Goal: Task Accomplishment & Management: Complete application form

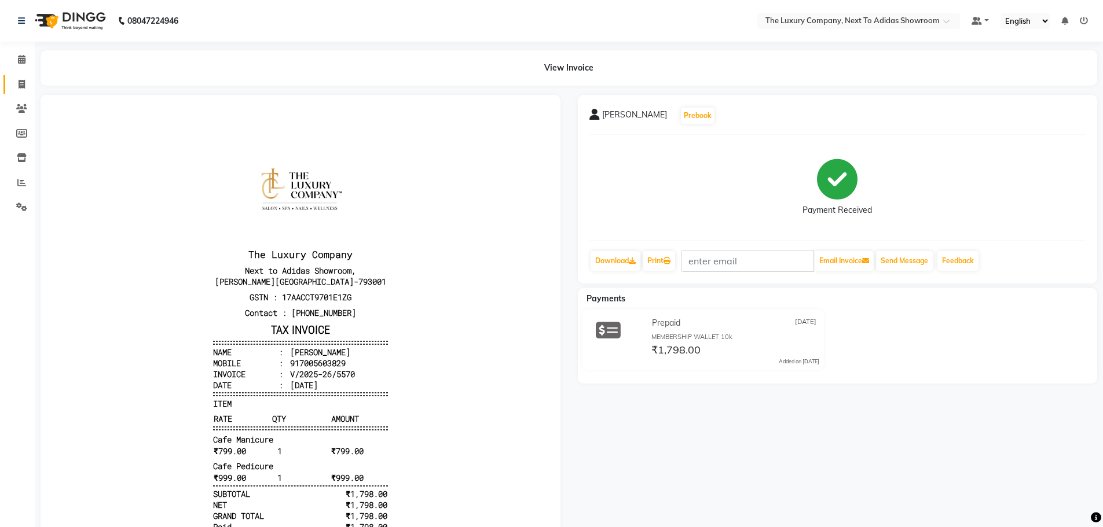
click at [23, 75] on link "Invoice" at bounding box center [17, 84] width 28 height 19
select select "service"
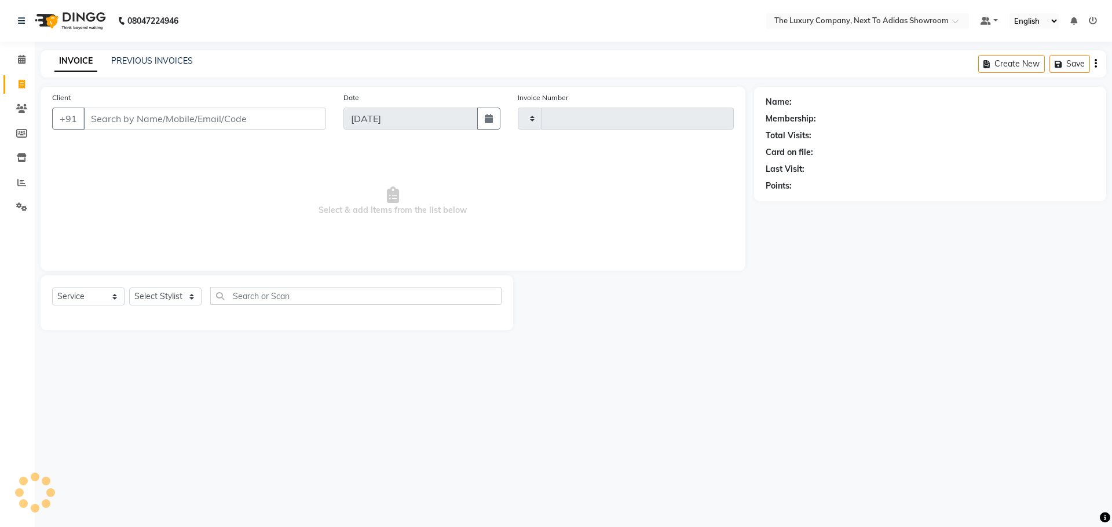
click at [114, 117] on input "Client" at bounding box center [204, 119] width 243 height 22
type input "5571"
select select "6828"
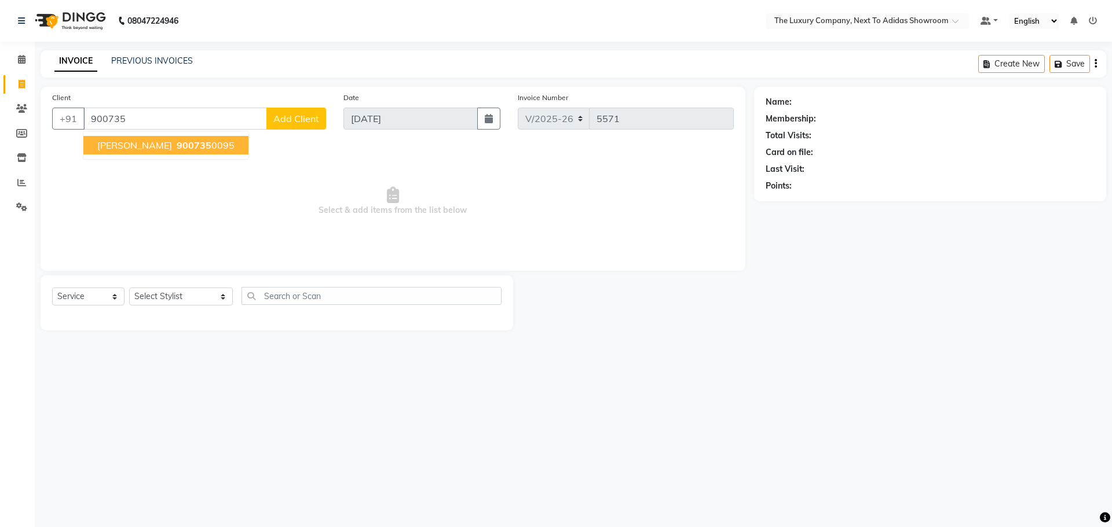
click at [109, 145] on span "Jasmine Ahmed" at bounding box center [134, 146] width 75 height 12
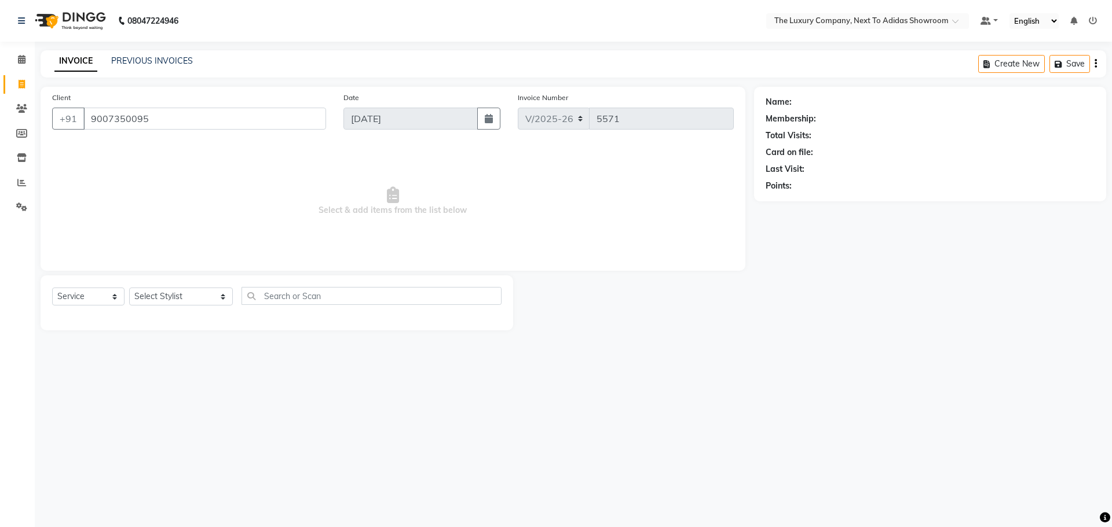
type input "9007350095"
click at [143, 292] on select "Select Stylist ADMIN ALISHA SUCHIANG AMANDA MARSHIRA ANSAI DAIMARI BALAJIED SIN…" at bounding box center [181, 297] width 104 height 18
select select "53667"
click at [129, 288] on select "Select Stylist ADMIN ALISHA SUCHIANG AMANDA MARSHIRA ANSAI DAIMARI BALAJIED SIN…" at bounding box center [181, 297] width 104 height 18
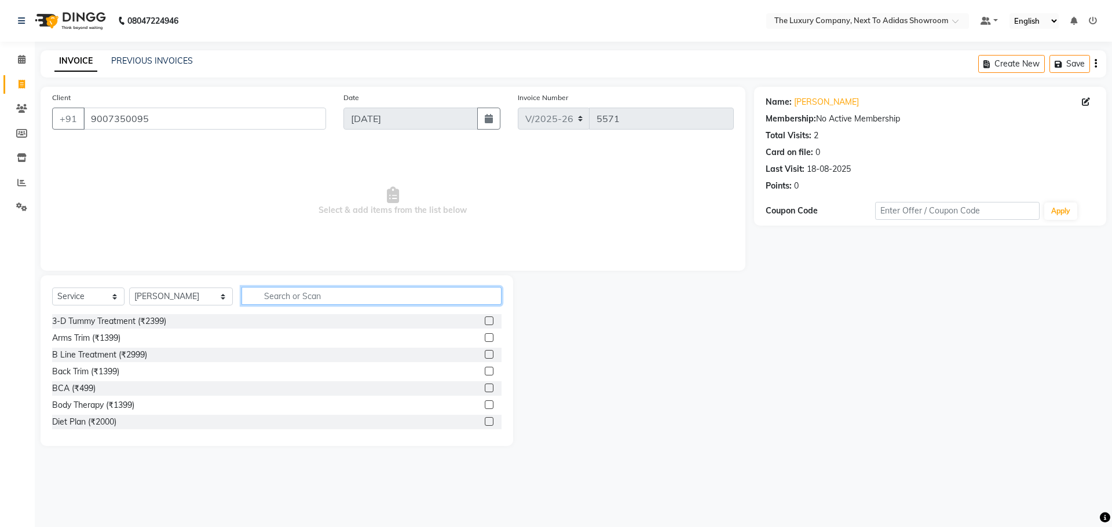
click at [277, 297] on input "text" at bounding box center [371, 296] width 260 height 18
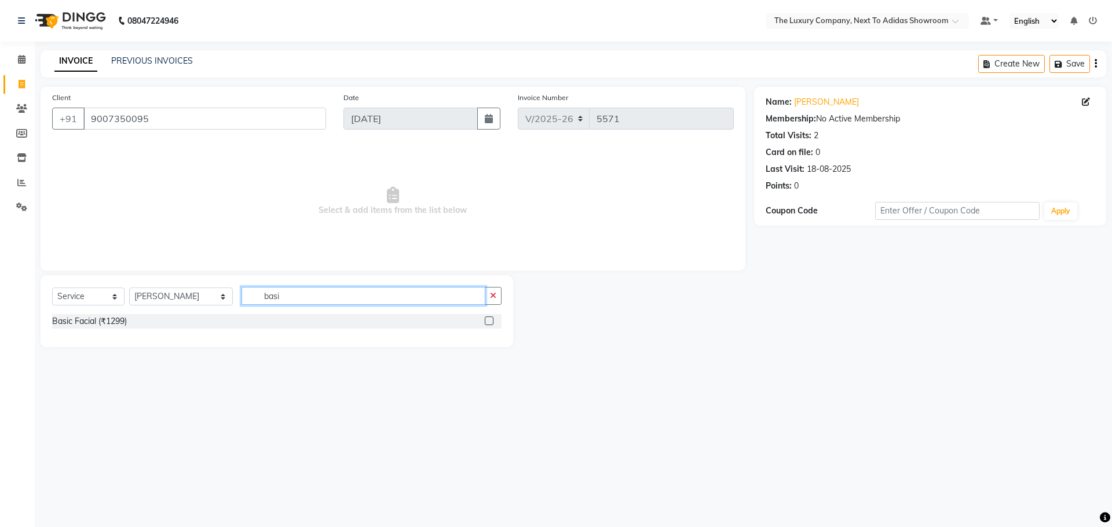
type input "basi"
click at [489, 322] on label at bounding box center [489, 321] width 9 height 9
click at [489, 322] on input "checkbox" at bounding box center [489, 322] width 8 height 8
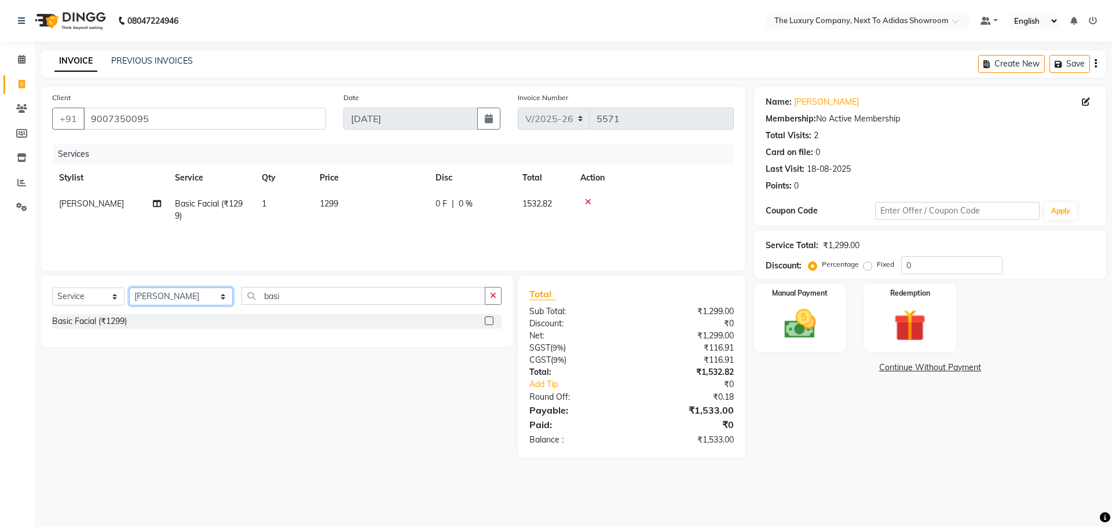
checkbox input "false"
click at [200, 296] on select "Select Stylist ADMIN ALISHA SUCHIANG AMANDA MARSHIRA ANSAI DAIMARI BALAJIED SIN…" at bounding box center [181, 297] width 104 height 18
select select "53673"
click at [129, 288] on select "Select Stylist ADMIN ALISHA SUCHIANG AMANDA MARSHIRA ANSAI DAIMARI BALAJIED SIN…" at bounding box center [181, 297] width 104 height 18
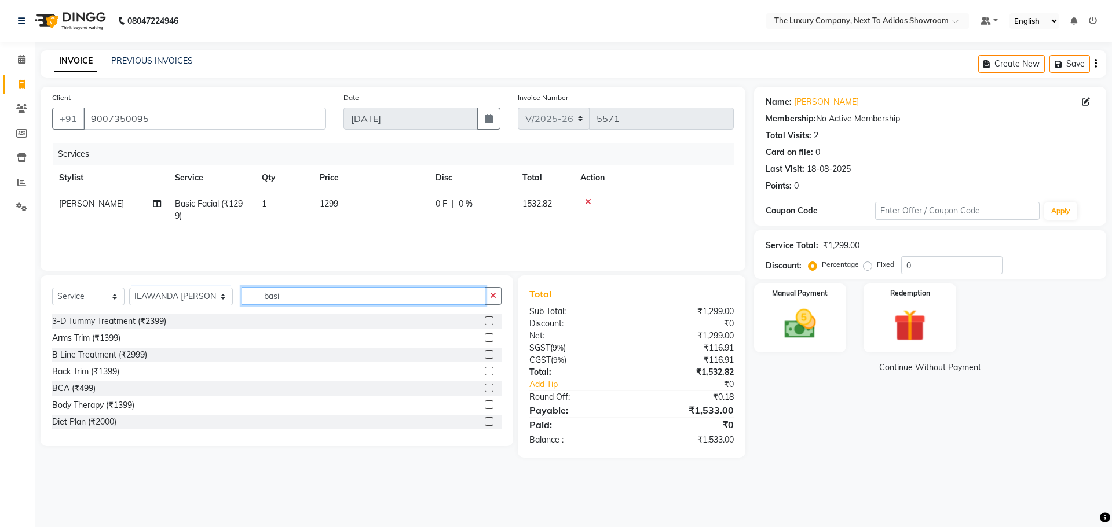
drag, startPoint x: 292, startPoint y: 299, endPoint x: 210, endPoint y: 298, distance: 82.2
click at [210, 298] on div "Select Service Product Membership Package Voucher Prepaid Gift Card Select Styl…" at bounding box center [276, 300] width 449 height 27
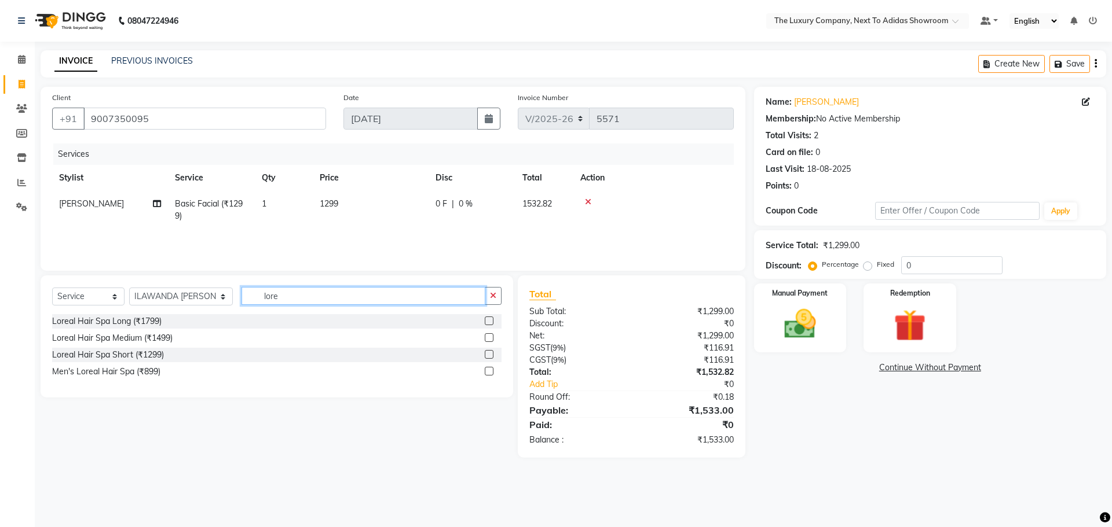
type input "lore"
click at [487, 323] on label at bounding box center [489, 321] width 9 height 9
click at [487, 323] on input "checkbox" at bounding box center [489, 322] width 8 height 8
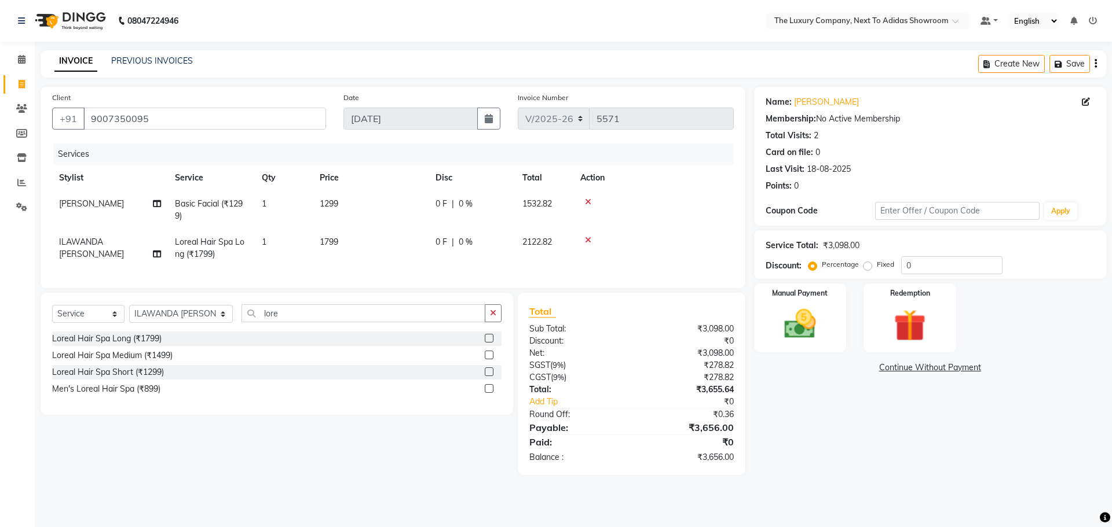
checkbox input "false"
click at [436, 254] on td "0 F | 0 %" at bounding box center [471, 248] width 87 height 38
select select "53673"
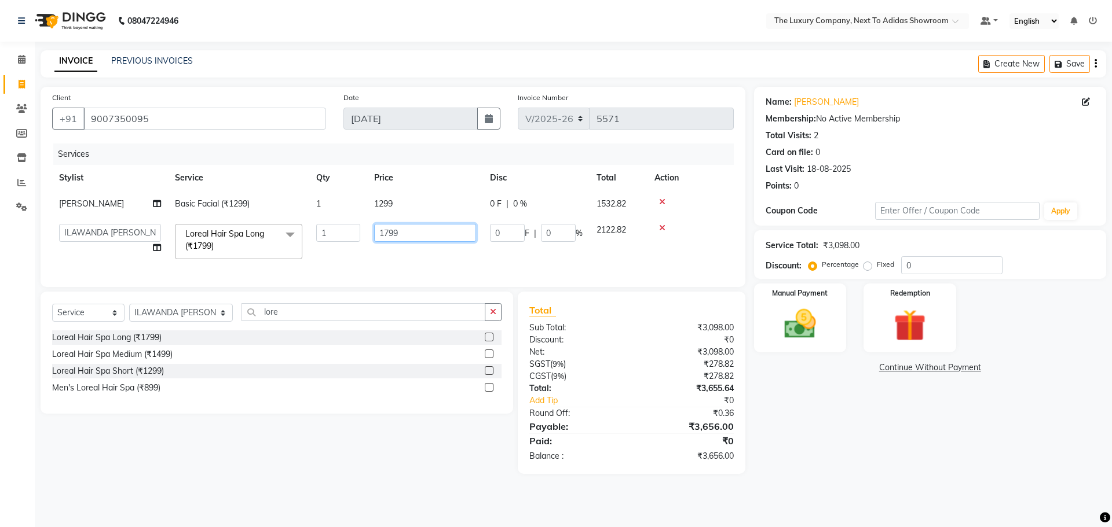
click at [214, 246] on tr "ADMIN ALISHA SUCHIANG AMANDA MARSHIRA ANSAI DAIMARI BALAJIED SINGH NONGRUM BAPP…" at bounding box center [392, 241] width 681 height 49
type input "1999"
click at [339, 251] on tr "ADMIN ALISHA SUCHIANG AMANDA MARSHIRA ANSAI DAIMARI BALAJIED SINGH NONGRUM BAPP…" at bounding box center [392, 241] width 681 height 49
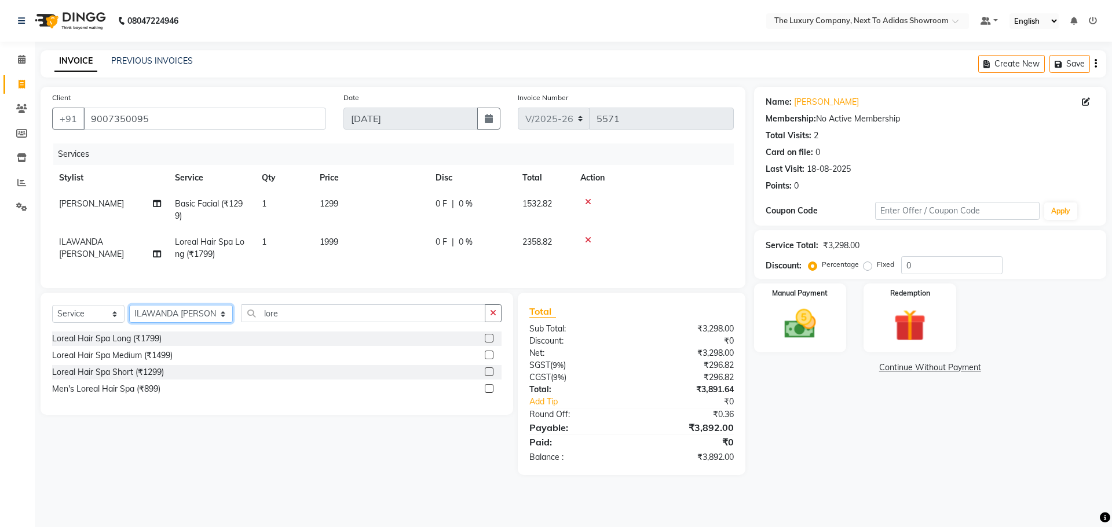
click at [193, 323] on select "Select Stylist ADMIN ALISHA SUCHIANG AMANDA MARSHIRA ANSAI DAIMARI BALAJIED SIN…" at bounding box center [181, 314] width 104 height 18
select select "53666"
click at [129, 314] on select "Select Stylist ADMIN ALISHA SUCHIANG AMANDA MARSHIRA ANSAI DAIMARI BALAJIED SIN…" at bounding box center [181, 314] width 104 height 18
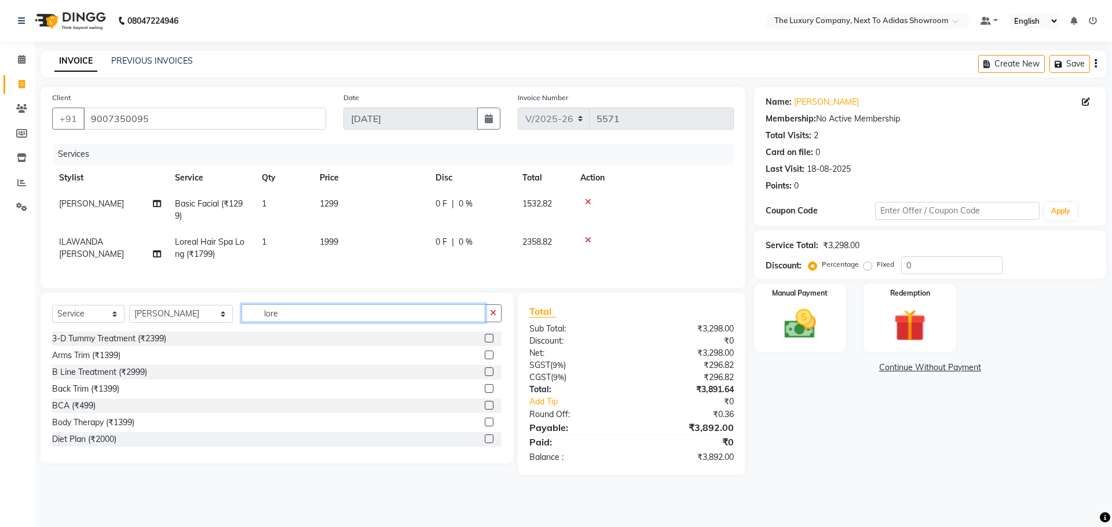
drag, startPoint x: 296, startPoint y: 319, endPoint x: 145, endPoint y: 317, distance: 151.1
click at [145, 317] on div "Select Service Product Membership Package Voucher Prepaid Gift Card Select Styl…" at bounding box center [276, 318] width 449 height 27
type input "g"
type input "foot"
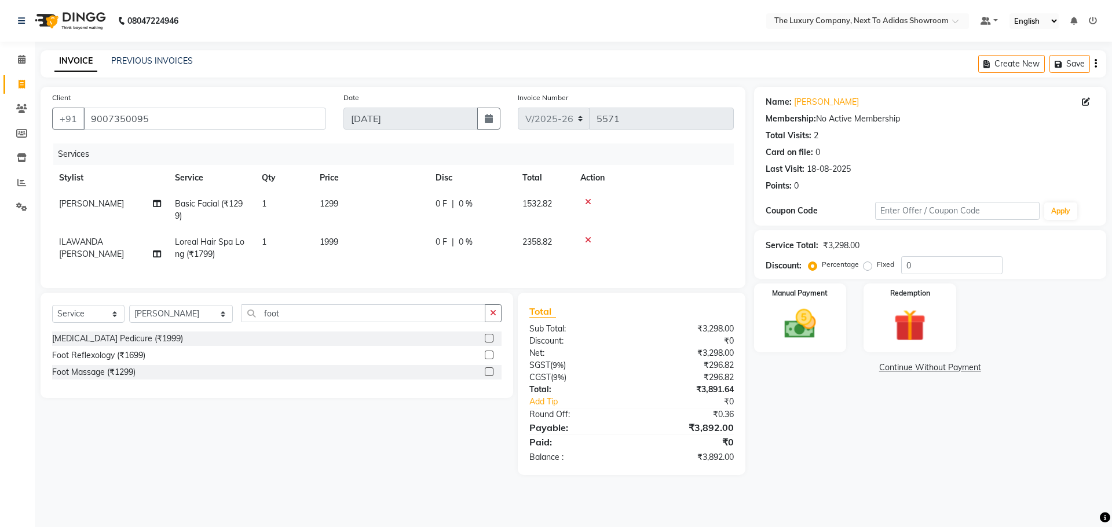
click at [490, 376] on label at bounding box center [489, 372] width 9 height 9
click at [490, 376] on input "checkbox" at bounding box center [489, 373] width 8 height 8
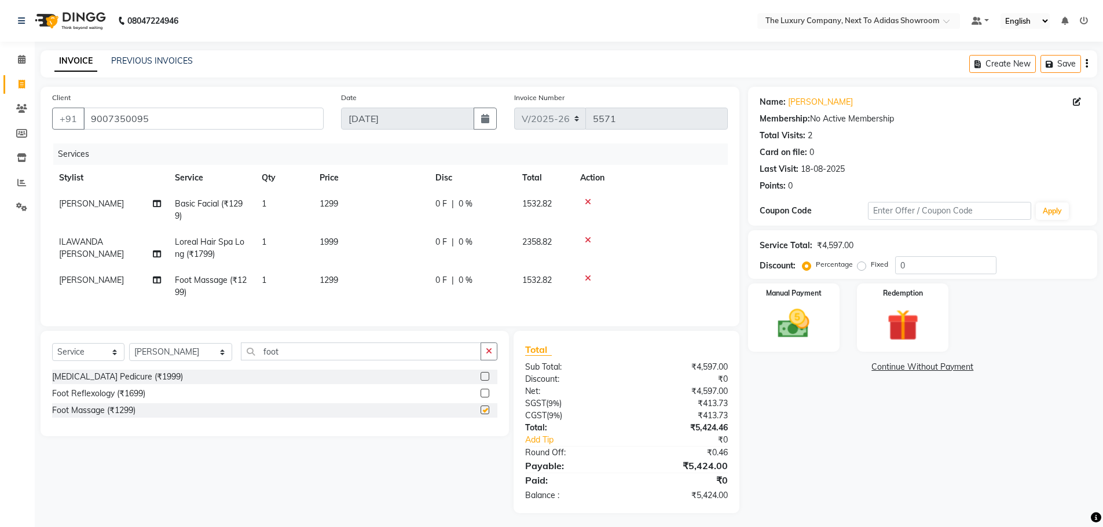
checkbox input "false"
drag, startPoint x: 898, startPoint y: 266, endPoint x: 847, endPoint y: 272, distance: 51.2
click at [847, 272] on div "Percentage Fixed 0" at bounding box center [901, 265] width 192 height 18
type input "20"
click at [403, 281] on td "1299" at bounding box center [371, 286] width 116 height 38
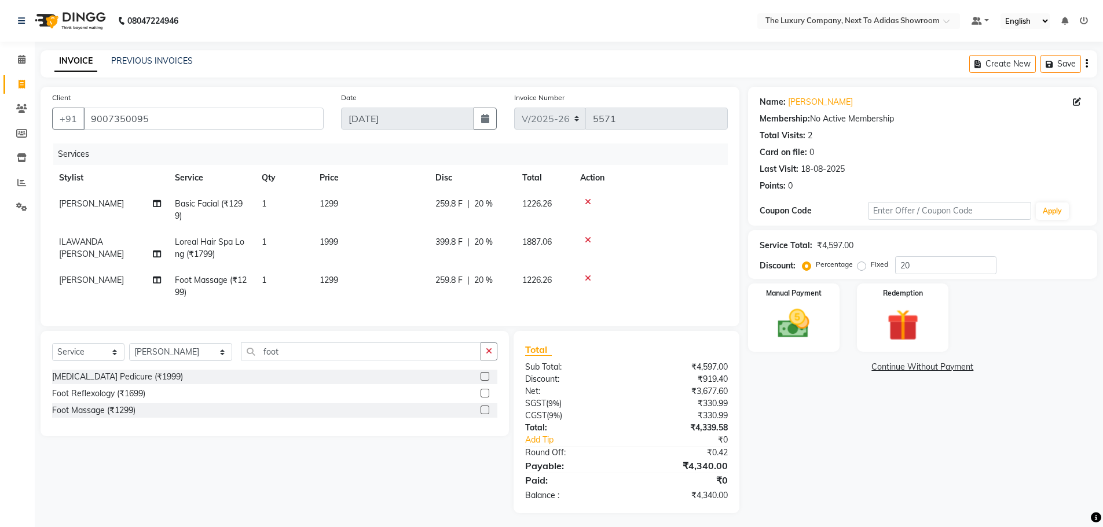
select select "53666"
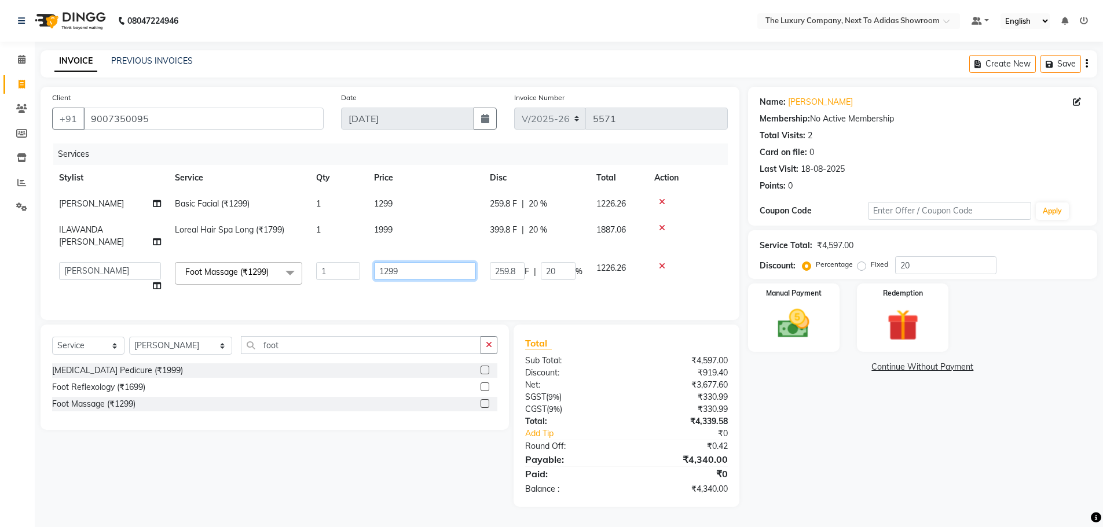
click at [209, 286] on tr "ADMIN ALISHA SUCHIANG AMANDA MARSHIRA ANSAI DAIMARI BALAJIED SINGH NONGRUM BAPP…" at bounding box center [390, 277] width 676 height 44
type input "799"
click at [762, 416] on div "Name: Jasmine Ahmed Membership: No Active Membership Total Visits: 2 Card on fi…" at bounding box center [927, 297] width 358 height 420
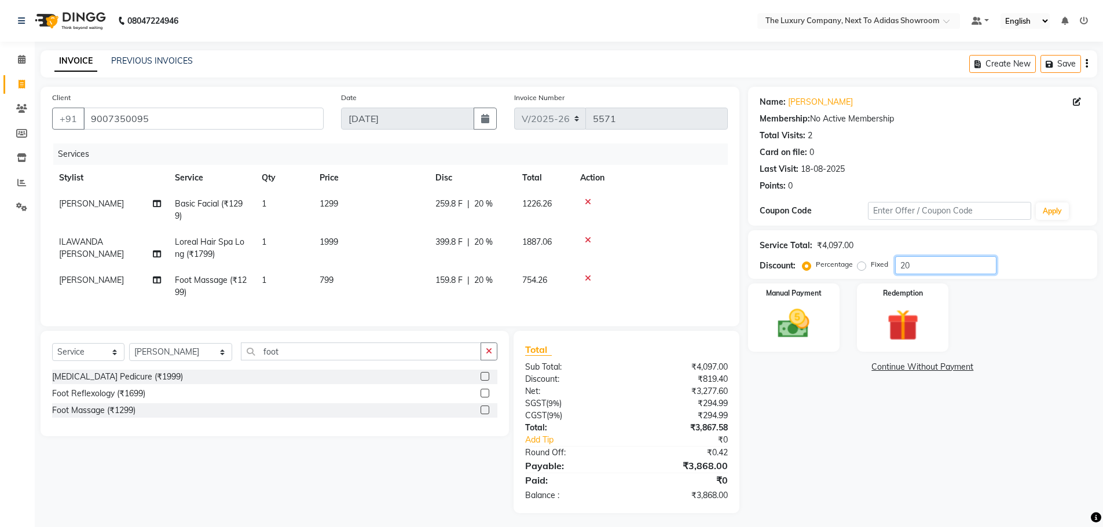
drag, startPoint x: 800, startPoint y: 276, endPoint x: 784, endPoint y: 277, distance: 15.1
click at [784, 277] on div "Service Total: ₹4,097.00 Discount: Percentage Fixed 20" at bounding box center [922, 254] width 349 height 49
click at [779, 457] on div "Name: Jasmine Ahmed Membership: No Active Membership Total Visits: 2 Card on fi…" at bounding box center [927, 300] width 358 height 427
click at [912, 268] on input "number" at bounding box center [945, 265] width 101 height 18
click at [871, 263] on label "Fixed" at bounding box center [879, 264] width 17 height 10
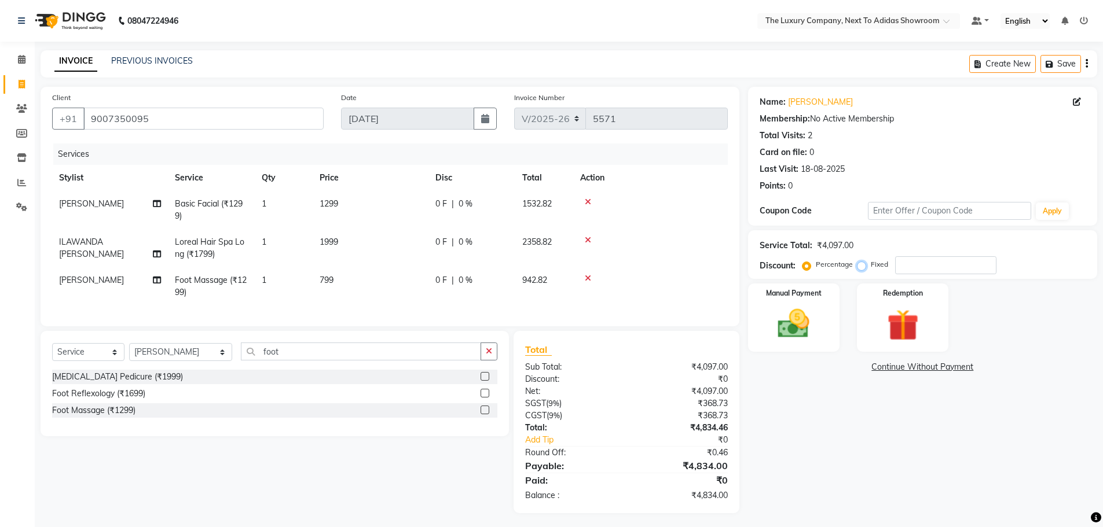
click at [868, 263] on input "Fixed" at bounding box center [864, 265] width 8 height 8
radio input "true"
click at [948, 265] on input "number" at bounding box center [945, 265] width 101 height 18
type input "967"
click at [802, 319] on img at bounding box center [793, 324] width 53 height 38
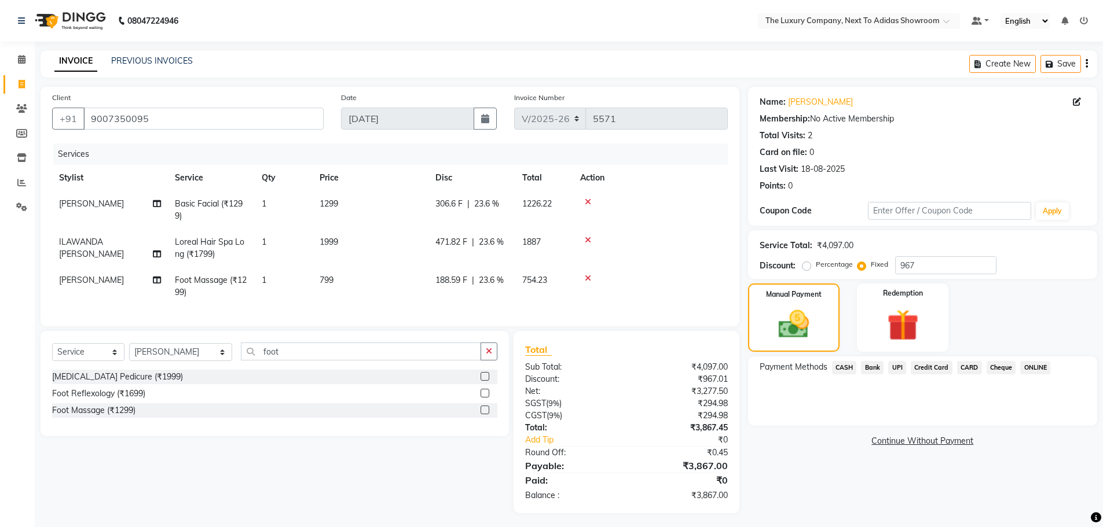
click at [978, 368] on span "CARD" at bounding box center [969, 367] width 25 height 13
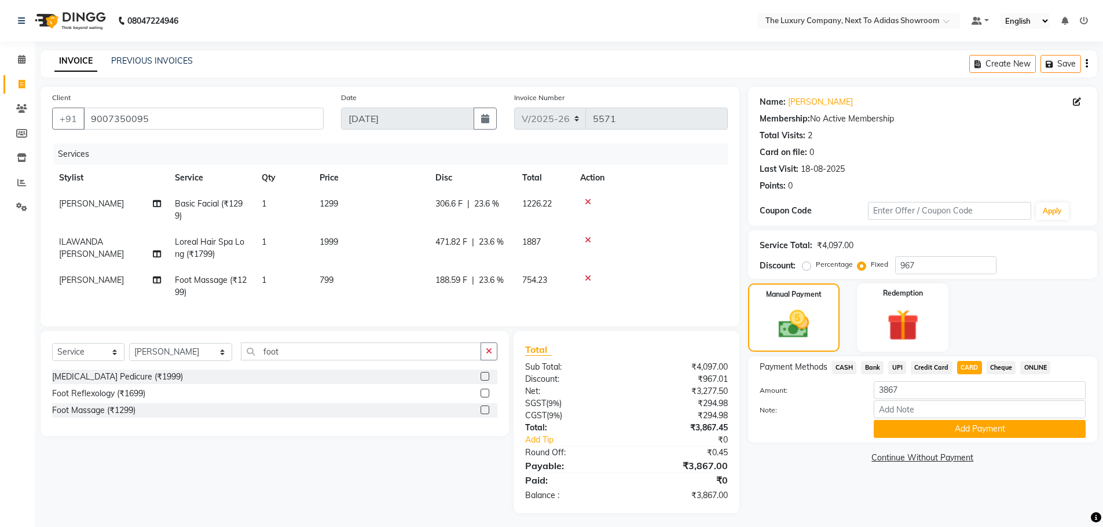
click at [899, 369] on span "UPI" at bounding box center [897, 367] width 18 height 13
click at [916, 430] on button "Add Payment" at bounding box center [980, 429] width 212 height 18
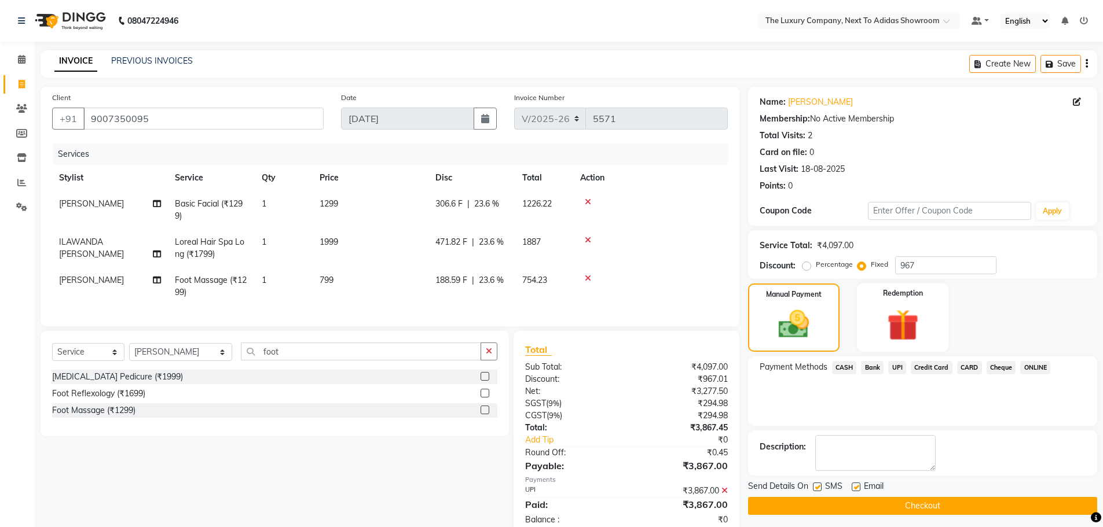
click at [905, 505] on button "Checkout" at bounding box center [922, 506] width 349 height 18
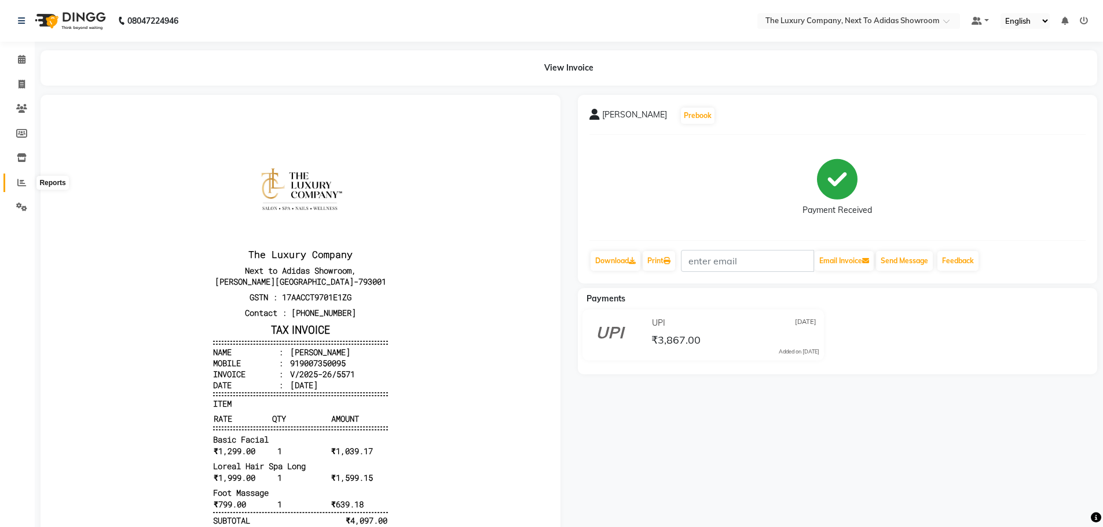
click at [14, 181] on span at bounding box center [22, 183] width 20 height 13
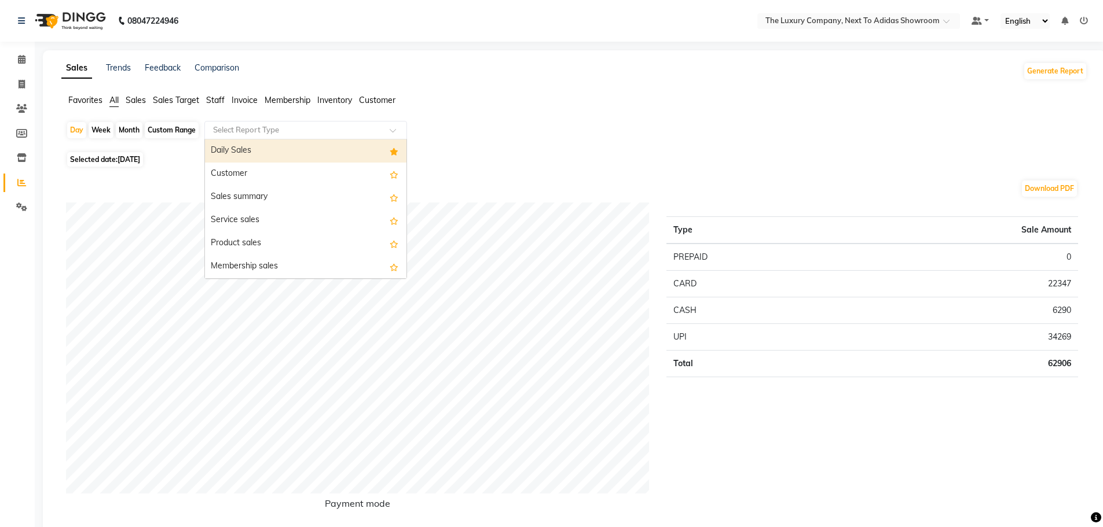
click at [260, 126] on input "text" at bounding box center [294, 130] width 167 height 12
click at [262, 141] on div "Daily Sales" at bounding box center [305, 151] width 201 height 23
select select "full_report"
select select "csv"
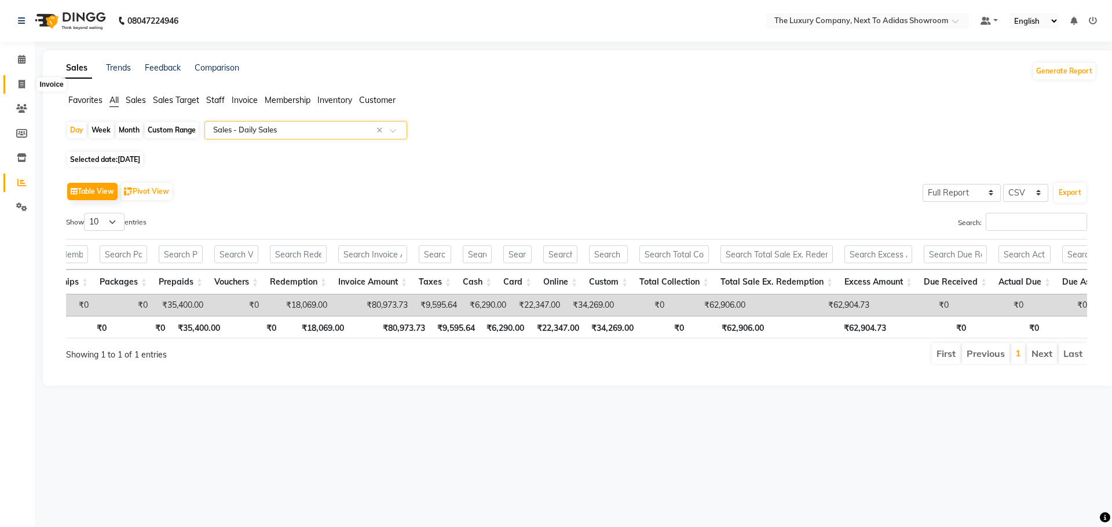
click at [19, 83] on icon at bounding box center [22, 84] width 6 height 9
select select "service"
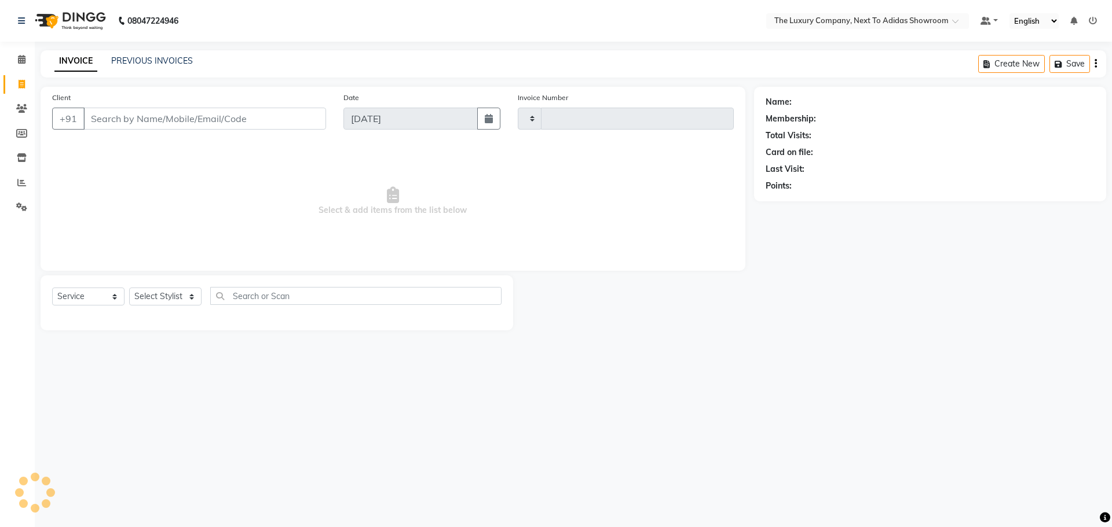
type input "5572"
select select "6828"
click at [164, 56] on link "PREVIOUS INVOICES" at bounding box center [152, 61] width 82 height 10
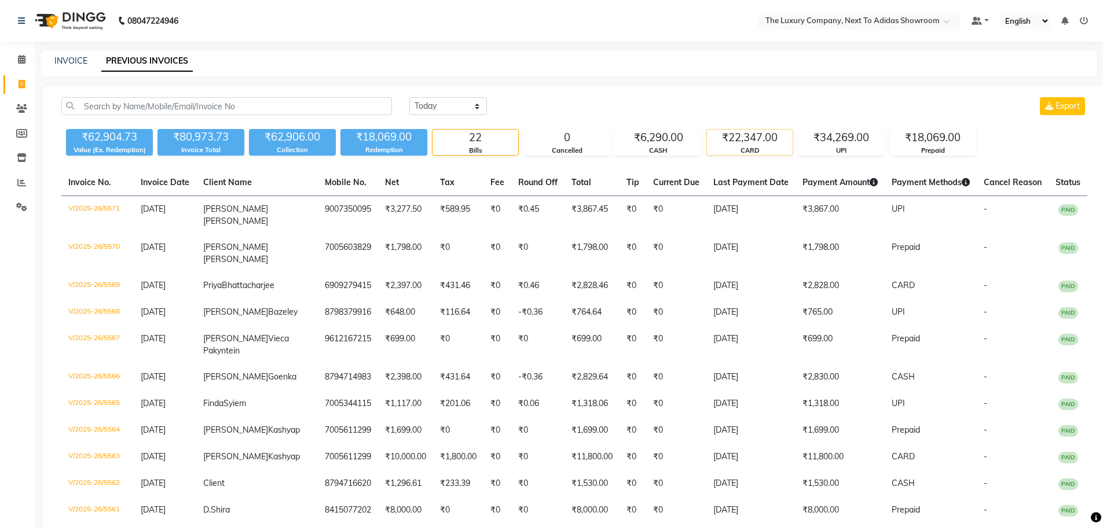
click at [739, 147] on div "CARD" at bounding box center [750, 151] width 86 height 10
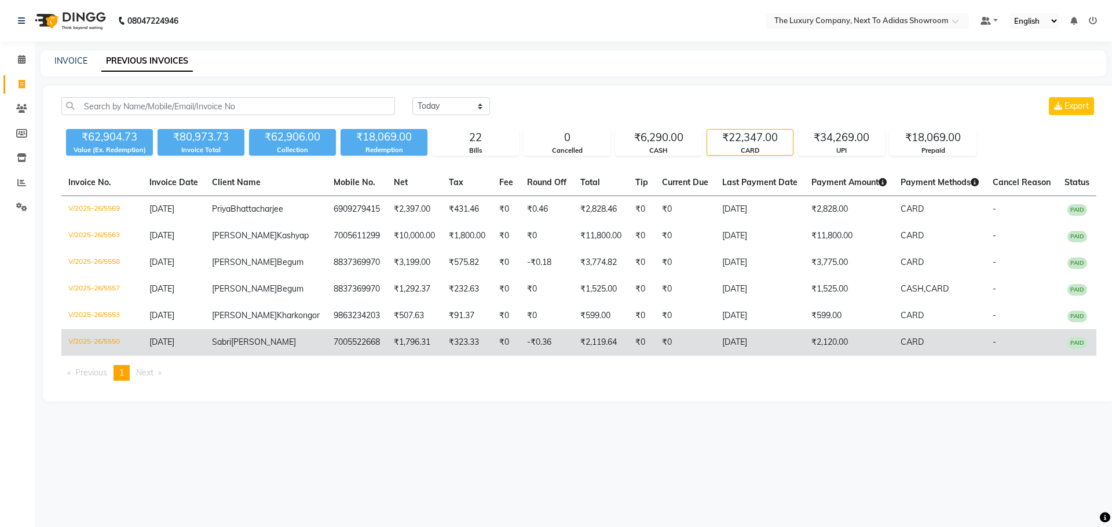
click at [900, 347] on span "CARD" at bounding box center [911, 342] width 23 height 10
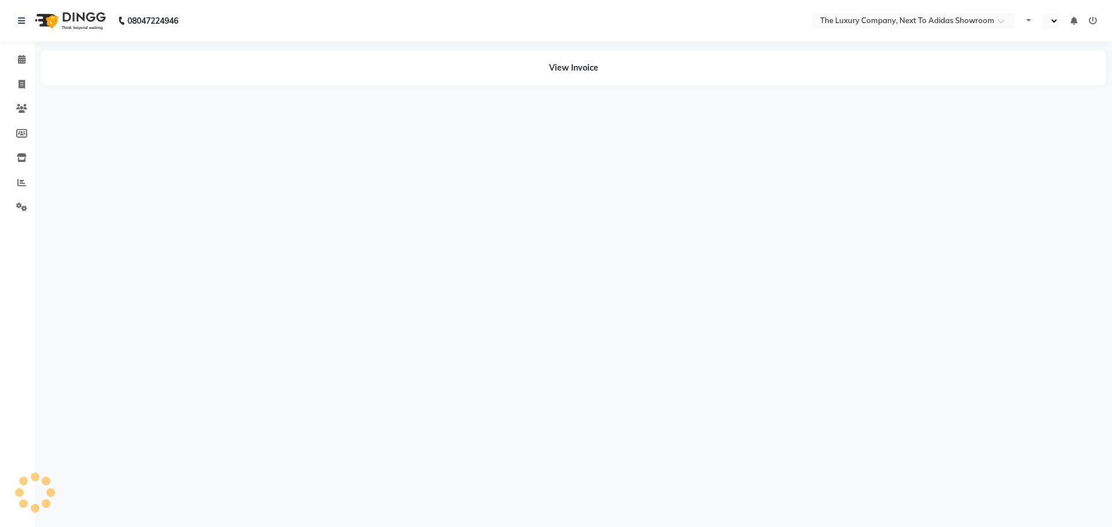
select select "en"
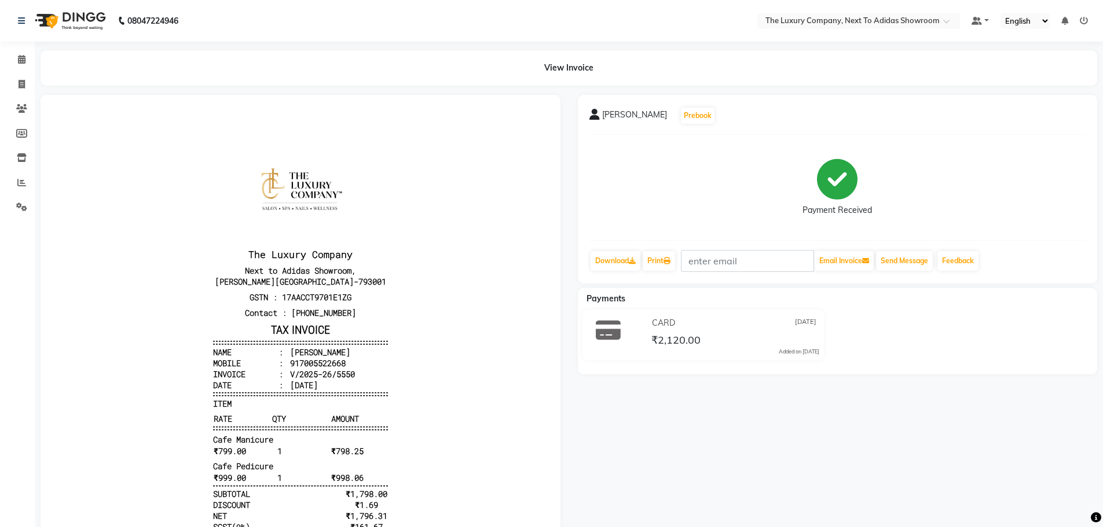
click at [1085, 17] on icon at bounding box center [1084, 21] width 8 height 8
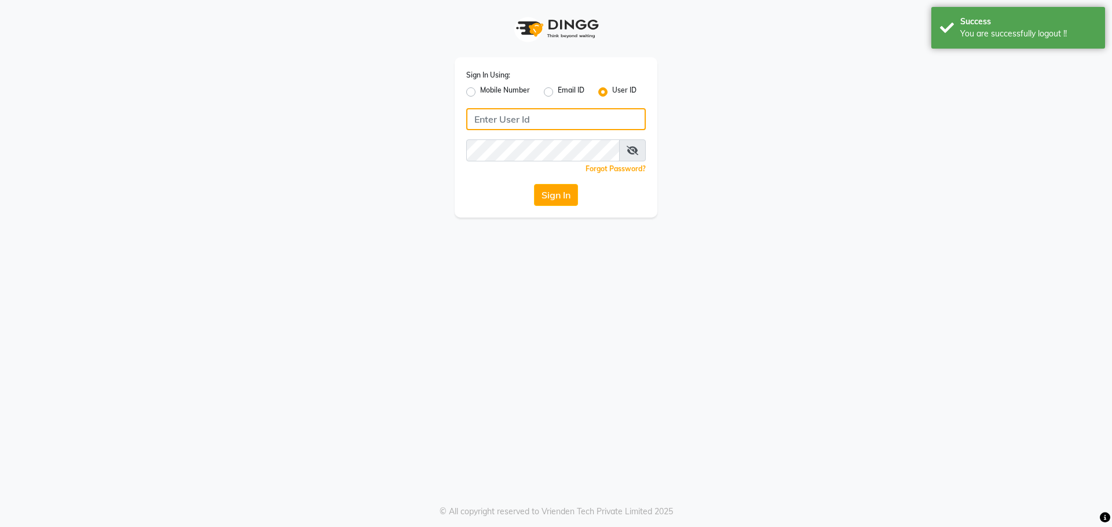
type input "7005530711"
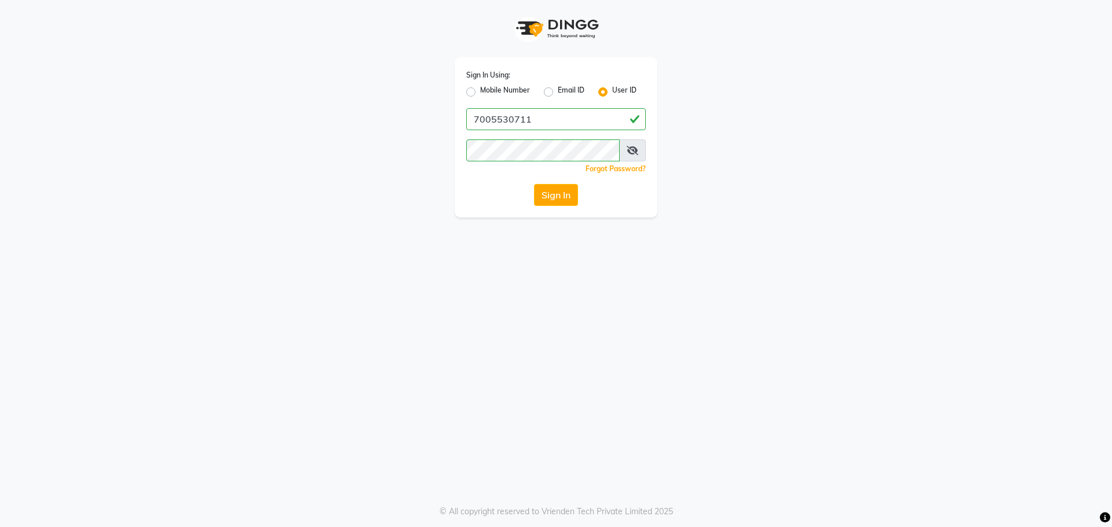
click at [505, 90] on label "Mobile Number" at bounding box center [505, 92] width 50 height 14
click at [487, 90] on input "Mobile Number" at bounding box center [484, 89] width 8 height 8
radio input "true"
radio input "false"
click at [536, 122] on input "Username" at bounding box center [575, 119] width 141 height 22
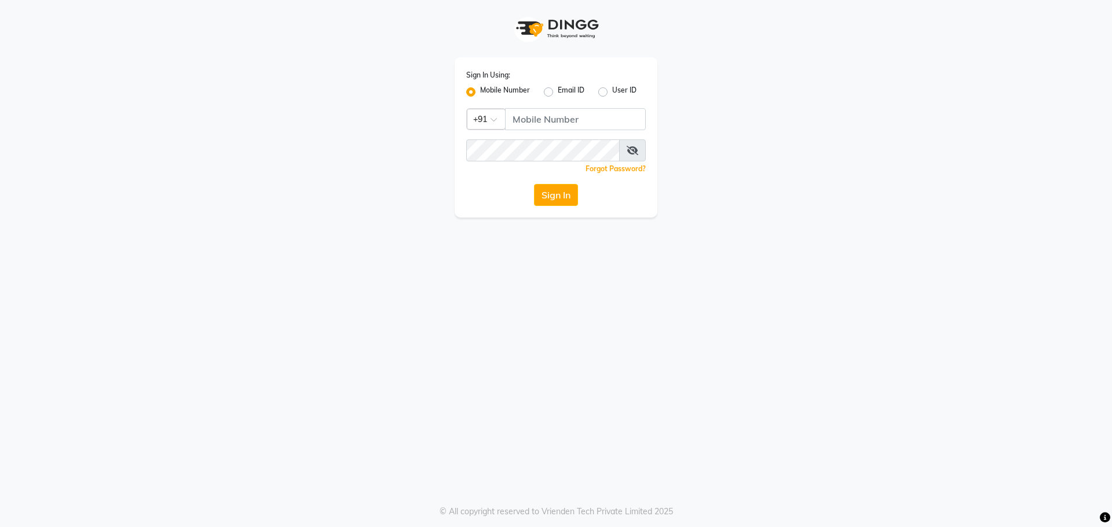
click at [627, 89] on label "User ID" at bounding box center [624, 92] width 24 height 14
click at [619, 89] on input "User ID" at bounding box center [616, 89] width 8 height 8
radio input "true"
radio input "false"
click at [564, 113] on input "Username" at bounding box center [555, 119] width 179 height 22
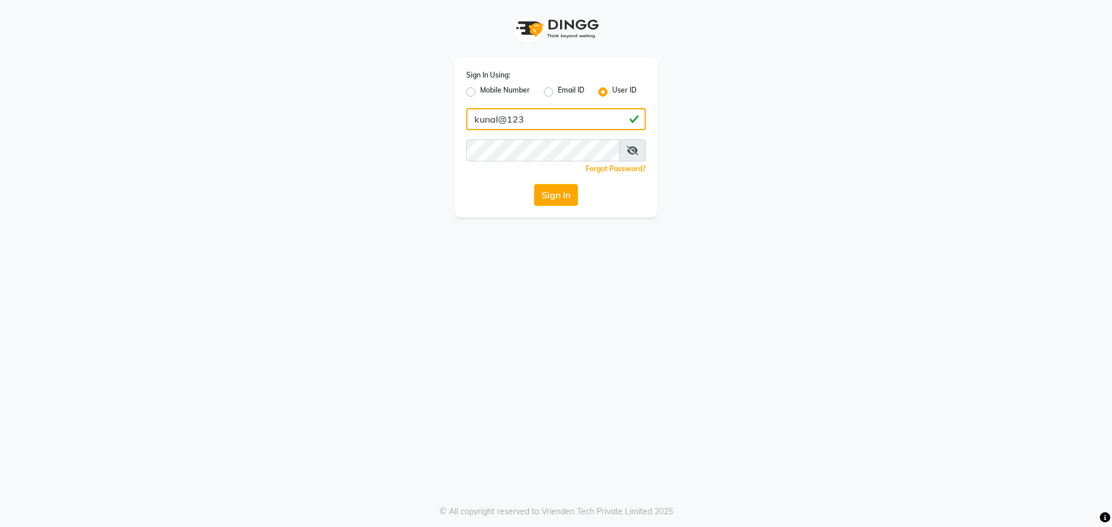
drag, startPoint x: 535, startPoint y: 118, endPoint x: 420, endPoint y: 137, distance: 116.2
click at [420, 137] on div "Sign In Using: Mobile Number Email ID User ID kunal@123 Remember me Forgot Pass…" at bounding box center [556, 109] width 660 height 218
type input "kunal@123"
drag, startPoint x: 620, startPoint y: 405, endPoint x: 580, endPoint y: 248, distance: 162.0
click at [618, 397] on div "Sign In Using: Mobile Number Email ID User ID kunal@123 Remember me Forgot Pass…" at bounding box center [556, 263] width 1112 height 527
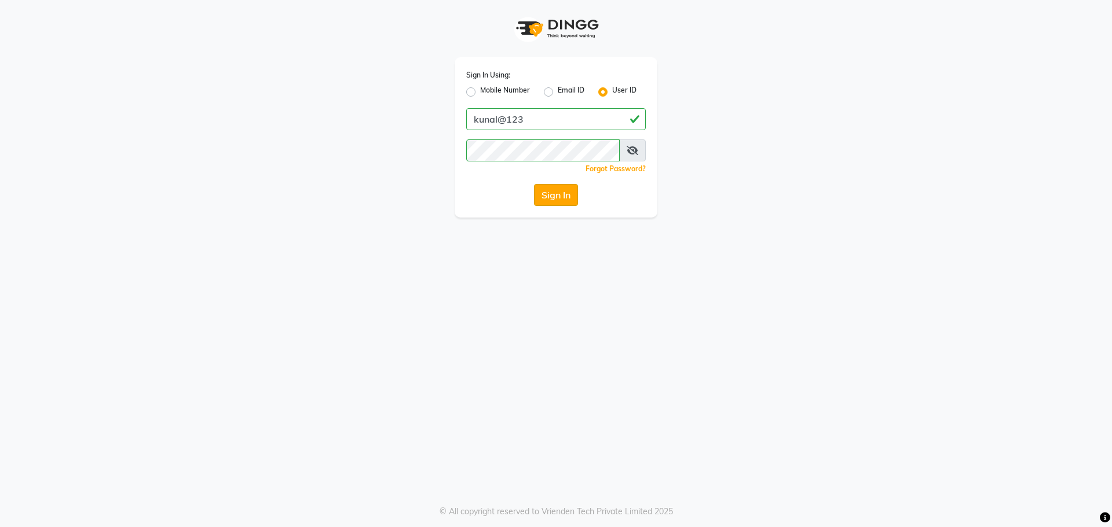
click at [555, 186] on button "Sign In" at bounding box center [556, 195] width 44 height 22
